Goal: Transaction & Acquisition: Book appointment/travel/reservation

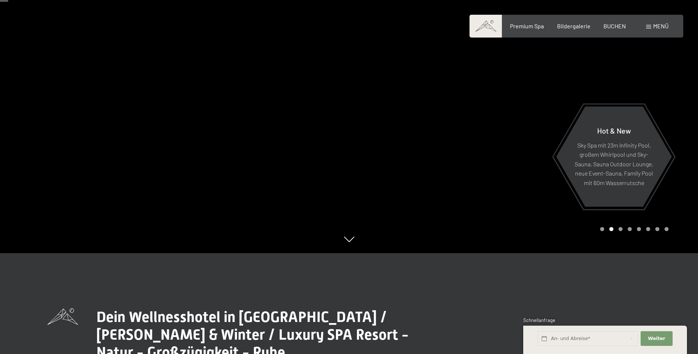
scroll to position [37, 0]
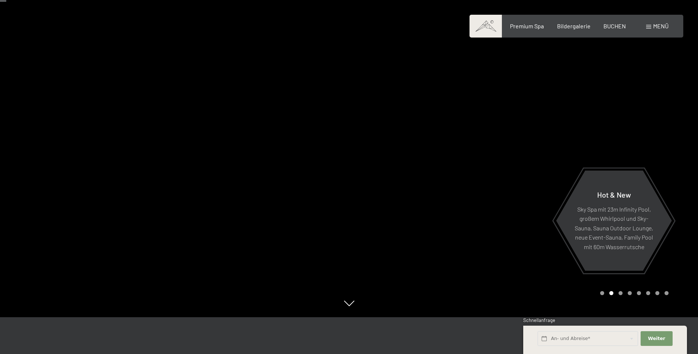
click at [601, 294] on div "Carousel Page 1" at bounding box center [602, 293] width 4 height 4
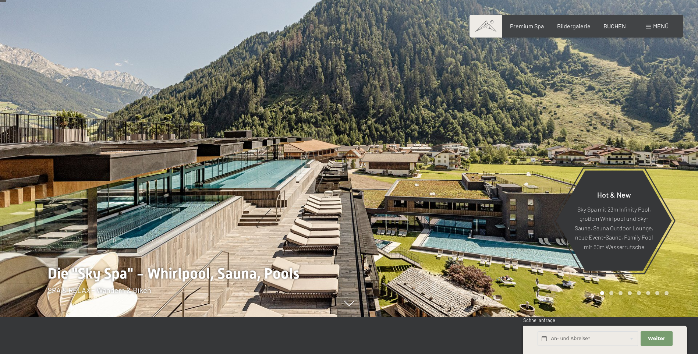
click at [611, 292] on div "Carousel Page 2" at bounding box center [612, 293] width 4 height 4
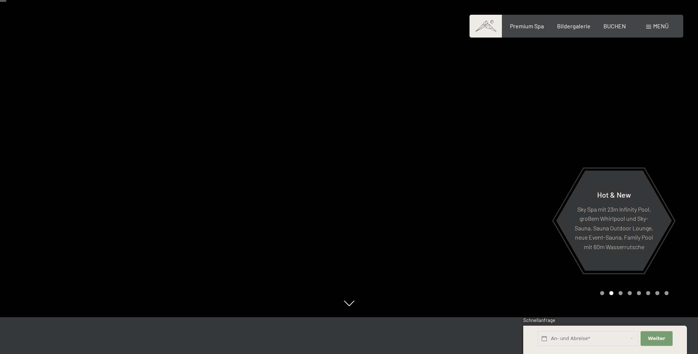
click at [620, 292] on div "Carousel Page 3" at bounding box center [621, 293] width 4 height 4
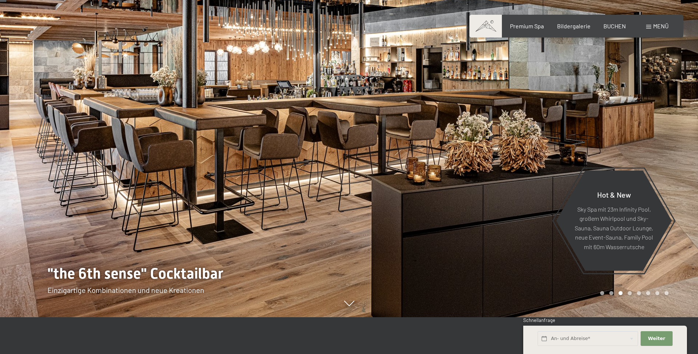
click at [629, 292] on div "Carousel Page 4" at bounding box center [630, 293] width 4 height 4
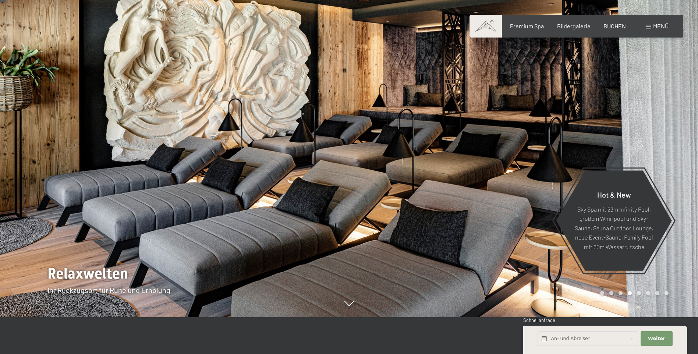
click at [639, 292] on div "Carousel Page 5" at bounding box center [639, 293] width 4 height 4
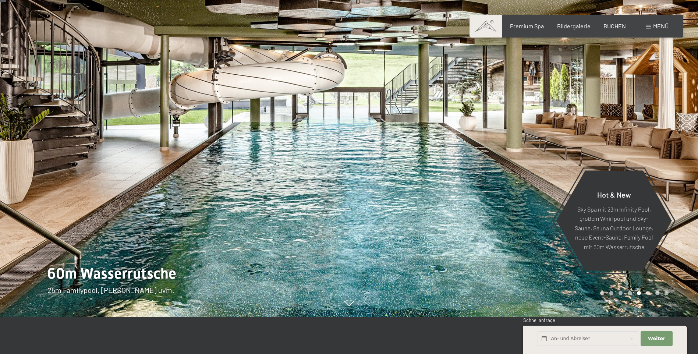
click at [648, 293] on div "Carousel Page 6" at bounding box center [648, 293] width 4 height 4
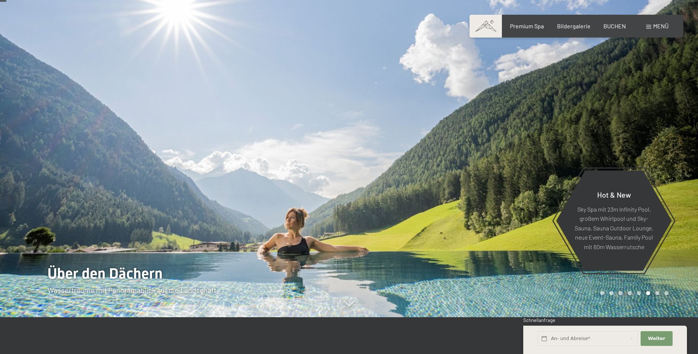
click at [658, 292] on div "Carousel Page 7" at bounding box center [658, 293] width 4 height 4
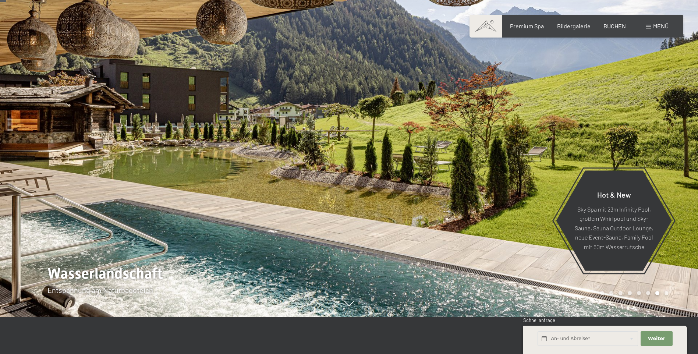
click at [666, 292] on div "Carousel Page 8" at bounding box center [667, 293] width 4 height 4
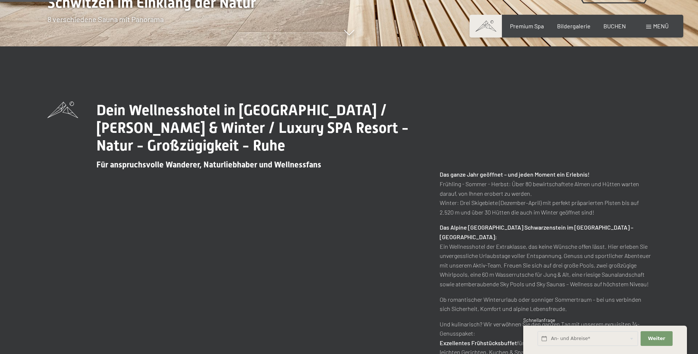
scroll to position [221, 0]
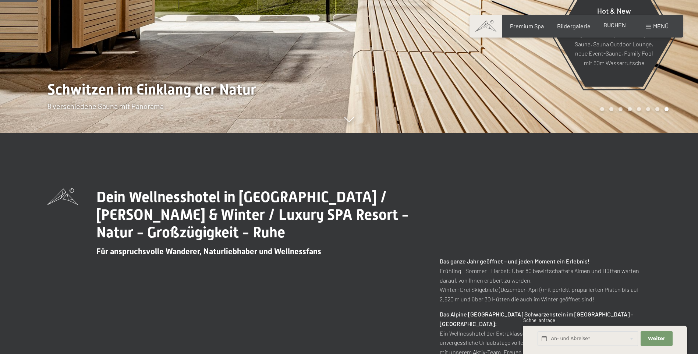
click at [618, 25] on span "BUCHEN" at bounding box center [615, 24] width 22 height 7
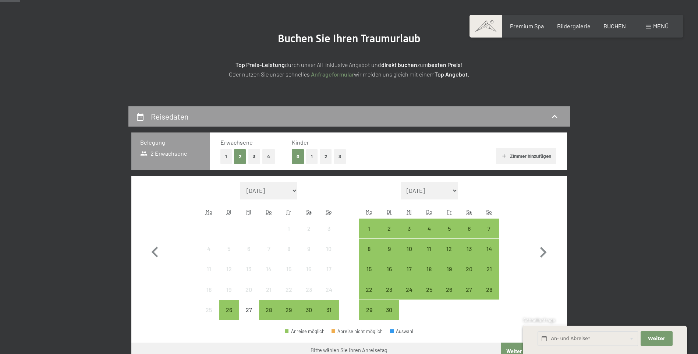
scroll to position [110, 0]
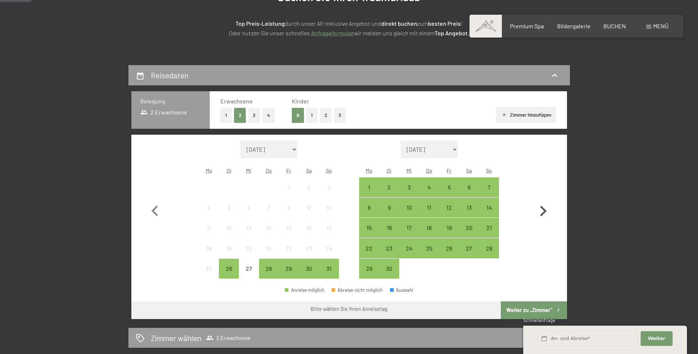
click at [539, 211] on icon "button" at bounding box center [543, 211] width 21 height 21
select select "2025-09-01"
select select "2025-10-01"
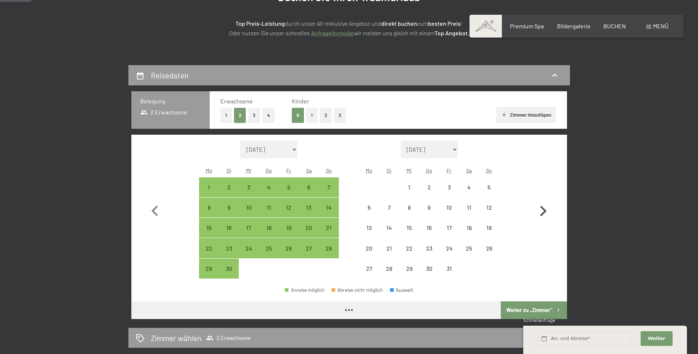
select select "2025-09-01"
select select "2025-10-01"
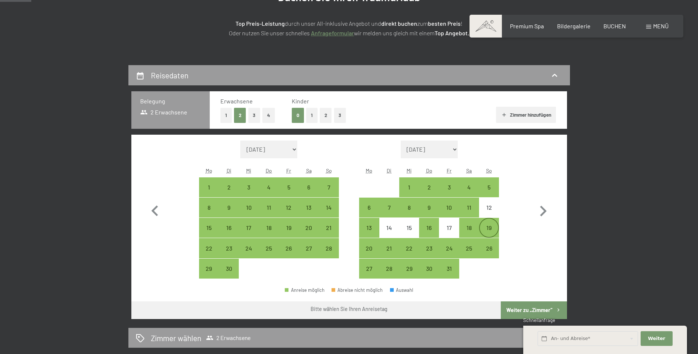
click at [494, 224] on div "19" at bounding box center [489, 228] width 18 height 18
select select "2025-09-01"
select select "2025-10-01"
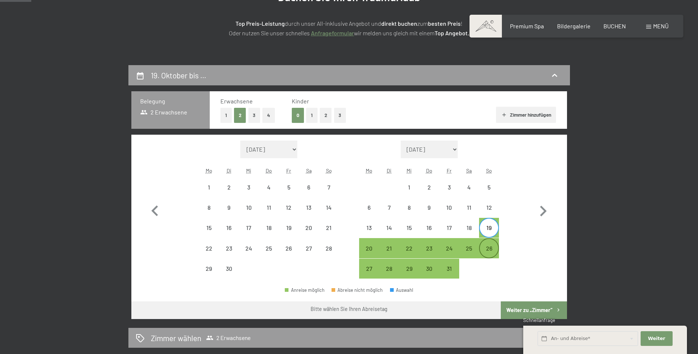
click at [491, 246] on div "26" at bounding box center [489, 255] width 18 height 18
select select "2025-09-01"
select select "2025-10-01"
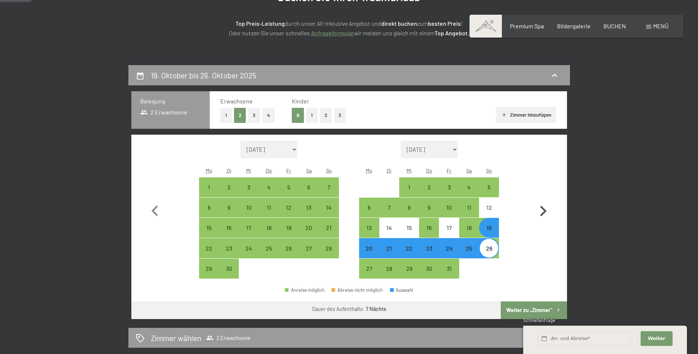
click at [543, 211] on icon "button" at bounding box center [543, 211] width 21 height 21
select select "2025-10-01"
select select "2025-11-01"
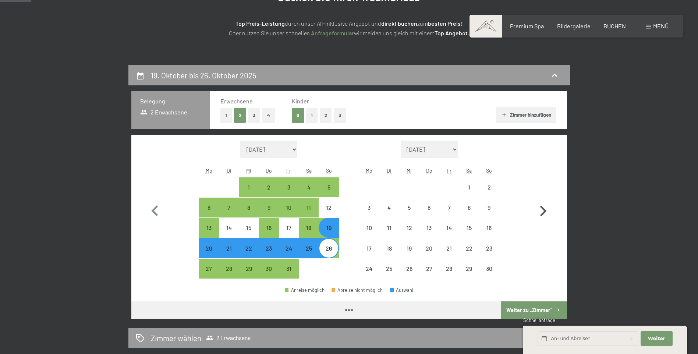
select select "2025-10-01"
select select "2025-11-01"
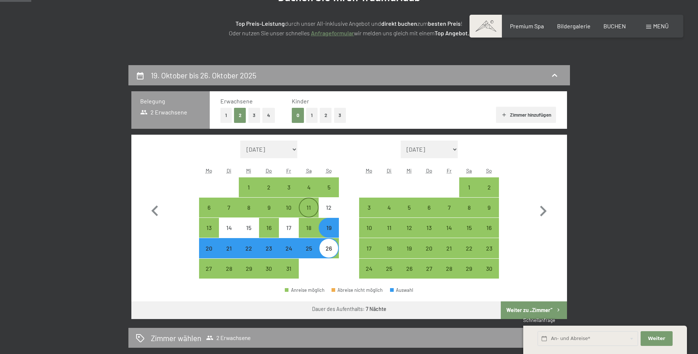
click at [314, 202] on div "11" at bounding box center [309, 207] width 18 height 18
select select "2025-10-01"
select select "2025-11-01"
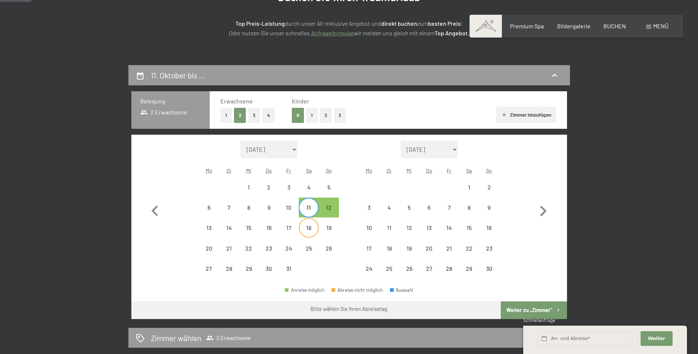
click at [311, 225] on div "18" at bounding box center [309, 234] width 18 height 18
select select "2025-10-01"
select select "2025-11-01"
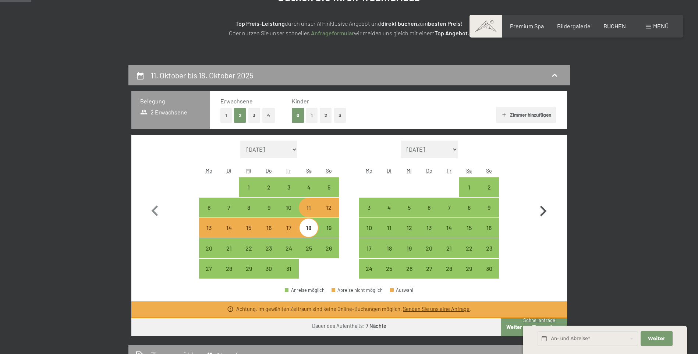
click at [540, 209] on icon "button" at bounding box center [543, 211] width 21 height 21
select select "2025-11-01"
select select "2025-12-01"
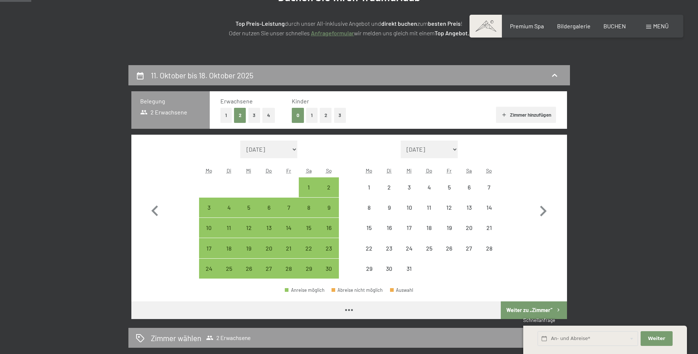
select select "2025-11-01"
select select "2025-12-01"
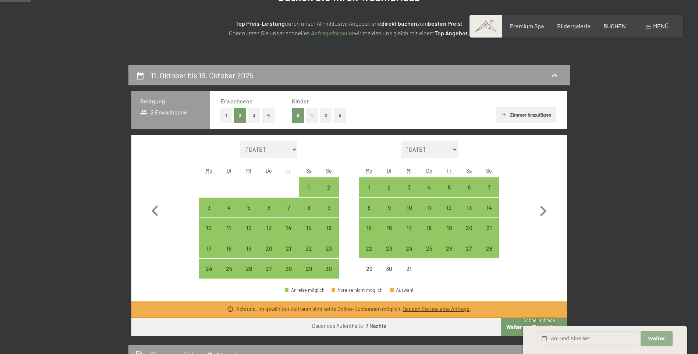
click at [658, 335] on button "Weiter Adressfelder ausblenden" at bounding box center [657, 338] width 32 height 15
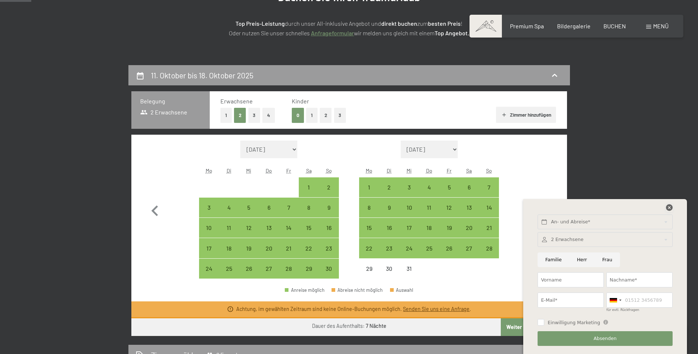
click at [667, 208] on icon at bounding box center [669, 207] width 7 height 7
